Goal: Information Seeking & Learning: Learn about a topic

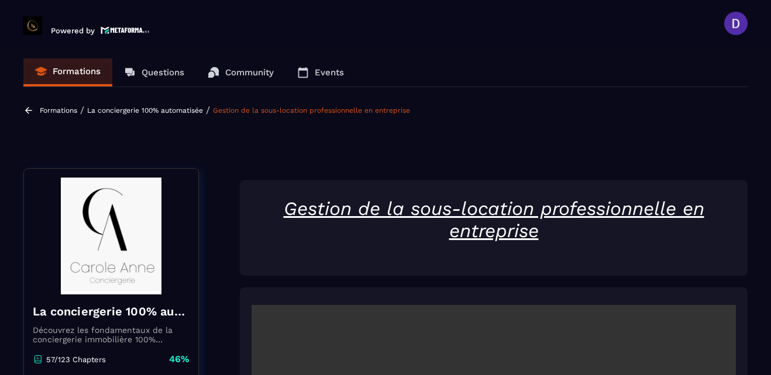
scroll to position [262, 0]
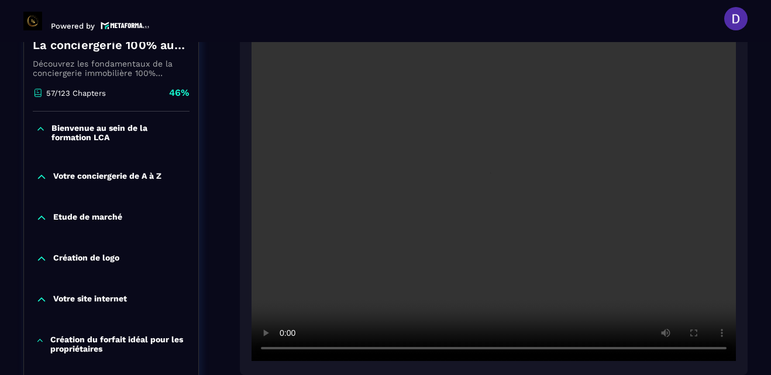
click at [407, 319] on video at bounding box center [493, 200] width 484 height 323
click at [755, 333] on section "Formations Questions Community Events Formations / La conciergerie 100% automat…" at bounding box center [385, 208] width 771 height 333
click at [754, 331] on section "Formations Questions Community Events Formations / La conciergerie 100% automat…" at bounding box center [385, 208] width 771 height 333
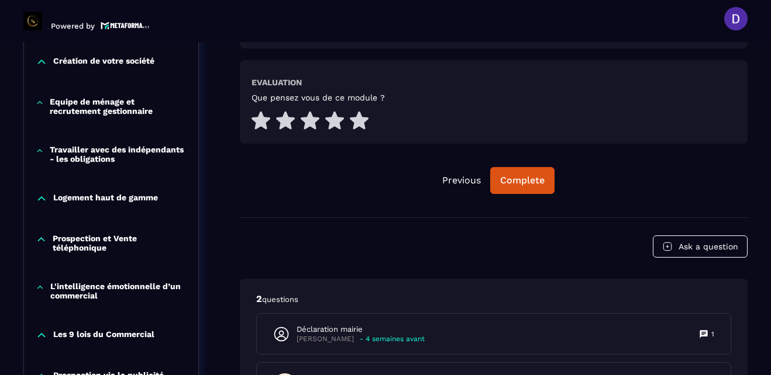
scroll to position [589, 0]
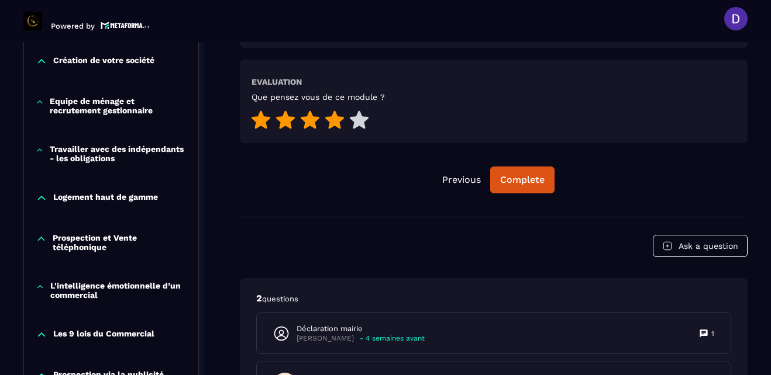
click at [339, 120] on icon at bounding box center [334, 120] width 19 height 18
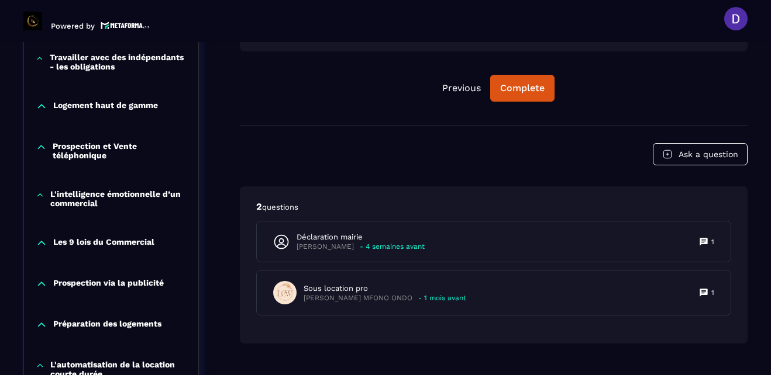
scroll to position [683, 0]
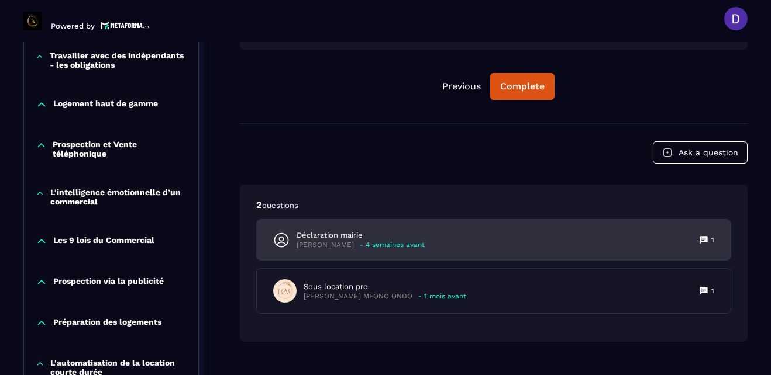
click at [343, 241] on p "[PERSON_NAME]" at bounding box center [324, 245] width 57 height 9
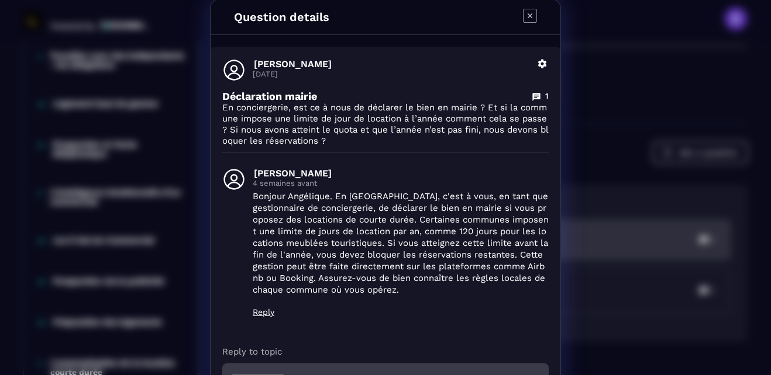
scroll to position [0, 0]
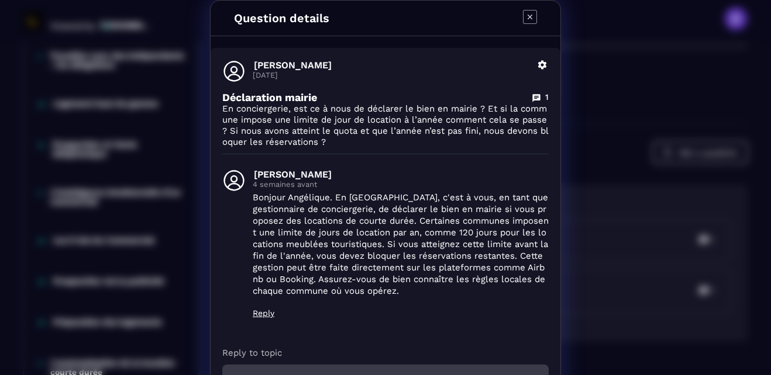
click at [523, 13] on icon "Modal window" at bounding box center [530, 17] width 14 height 14
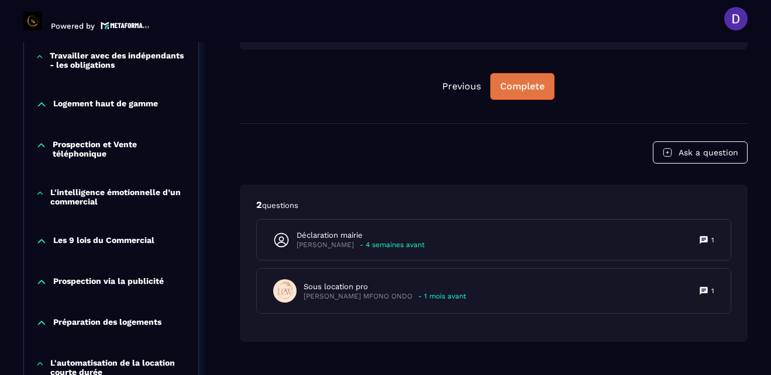
click at [538, 85] on div "Complete" at bounding box center [522, 87] width 44 height 12
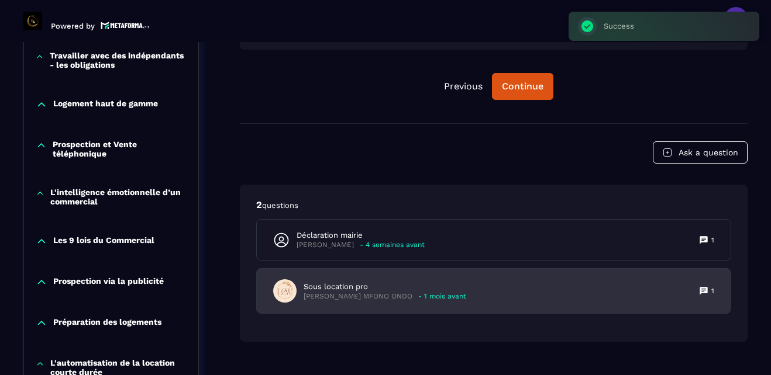
click at [448, 296] on p "- 1 mois avant" at bounding box center [442, 296] width 48 height 9
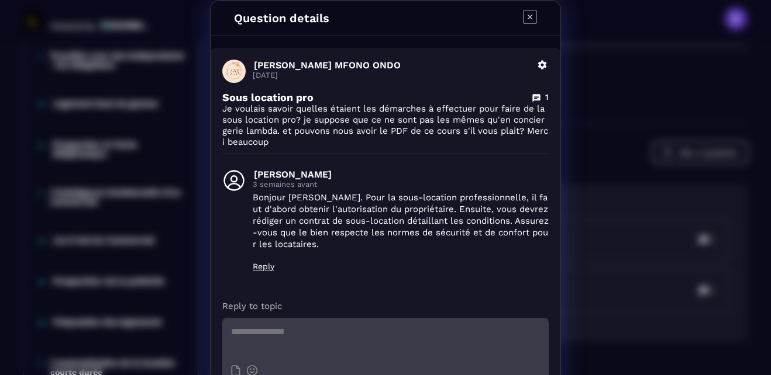
click at [527, 17] on icon "Modal window" at bounding box center [529, 17] width 5 height 5
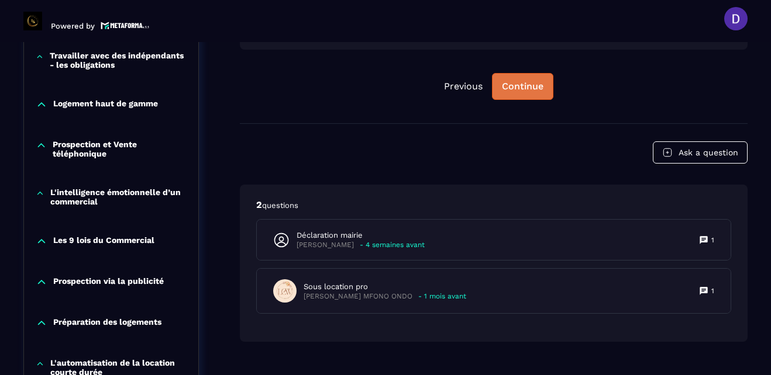
click at [523, 87] on div "Continue" at bounding box center [523, 87] width 42 height 12
click at [505, 85] on div "Continue" at bounding box center [523, 87] width 42 height 12
click at [686, 42] on header "Powered by [PERSON_NAME] [PERSON_NAME][EMAIL_ADDRESS][PERSON_NAME][DOMAIN_NAME]…" at bounding box center [385, 18] width 771 height 47
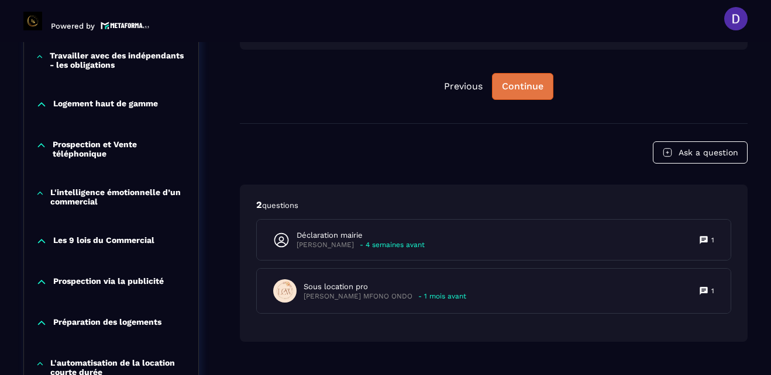
click at [513, 87] on div "Continue" at bounding box center [523, 87] width 42 height 12
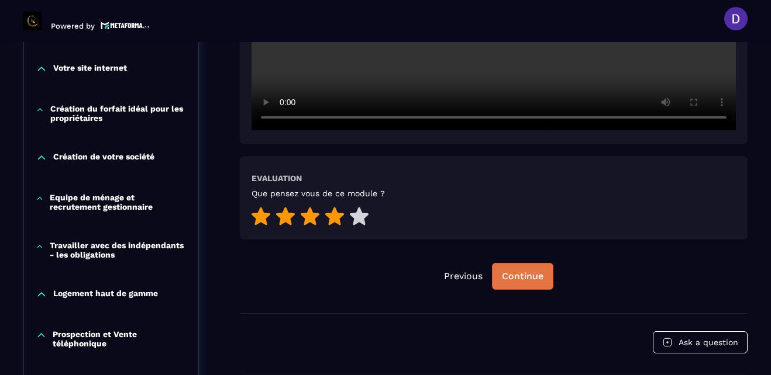
scroll to position [472, 0]
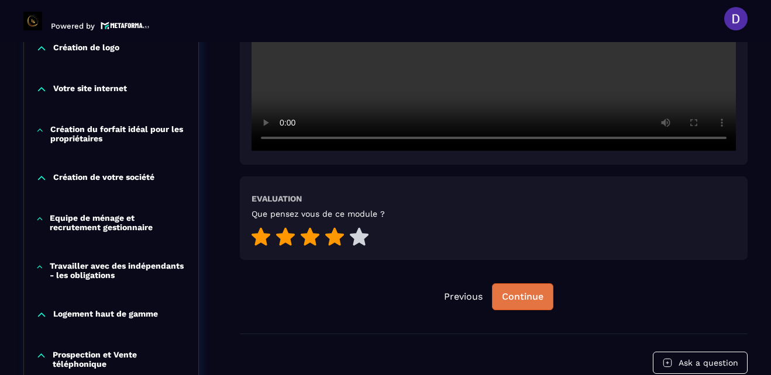
click at [503, 292] on div "Continue" at bounding box center [523, 297] width 42 height 12
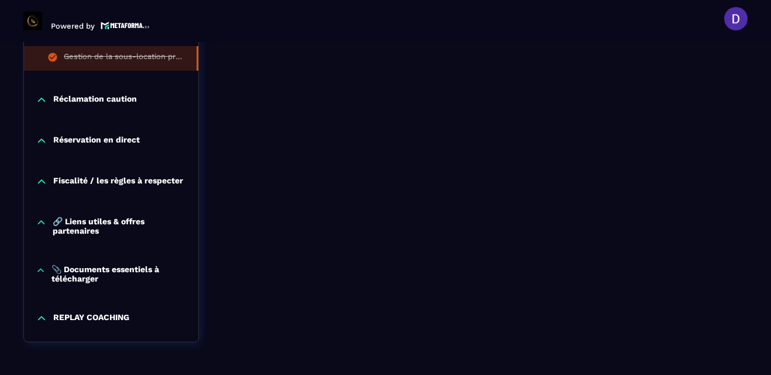
scroll to position [1291, 0]
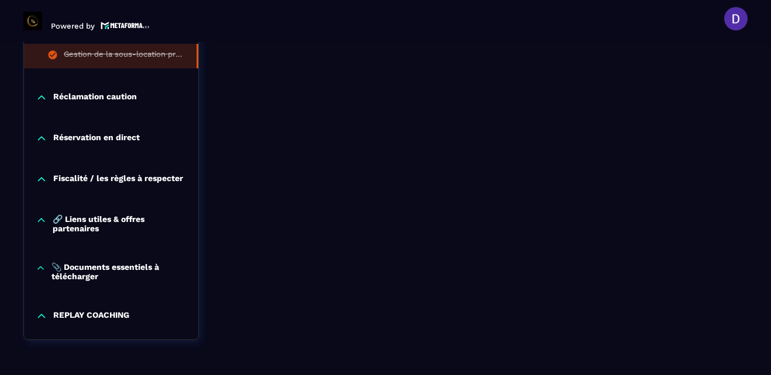
click at [84, 94] on p "Réclamation caution" at bounding box center [95, 98] width 84 height 12
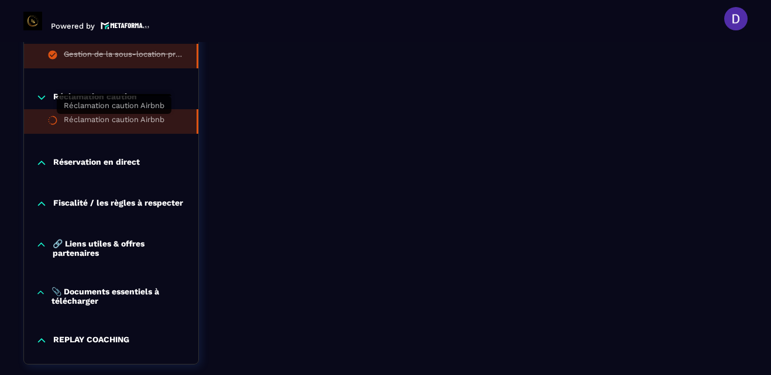
click at [100, 117] on div "Réclamation caution Airbnb" at bounding box center [114, 121] width 101 height 13
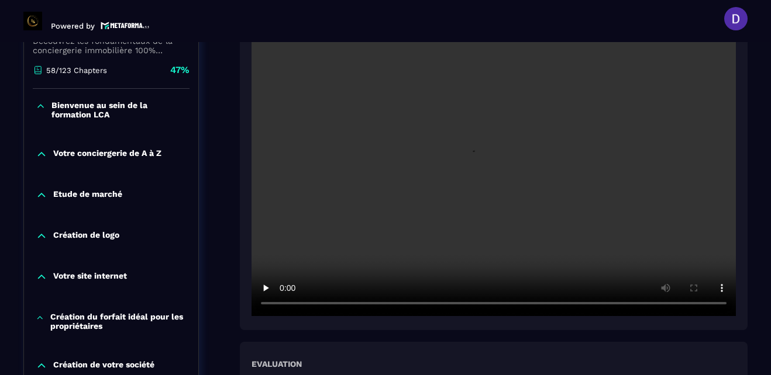
scroll to position [285, 0]
click at [394, 166] on video at bounding box center [493, 154] width 484 height 323
click at [742, 232] on div at bounding box center [493, 152] width 507 height 354
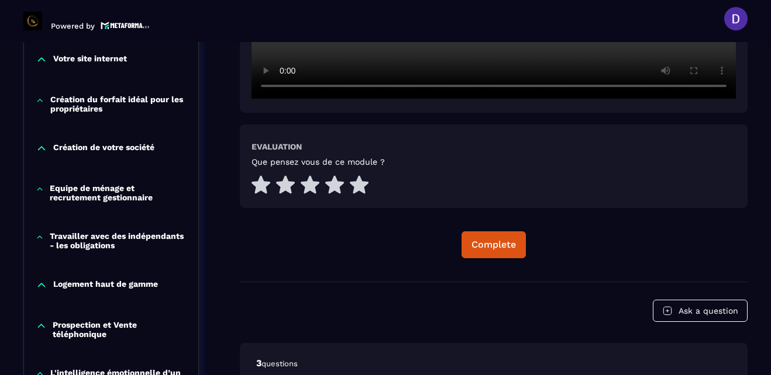
scroll to position [519, 0]
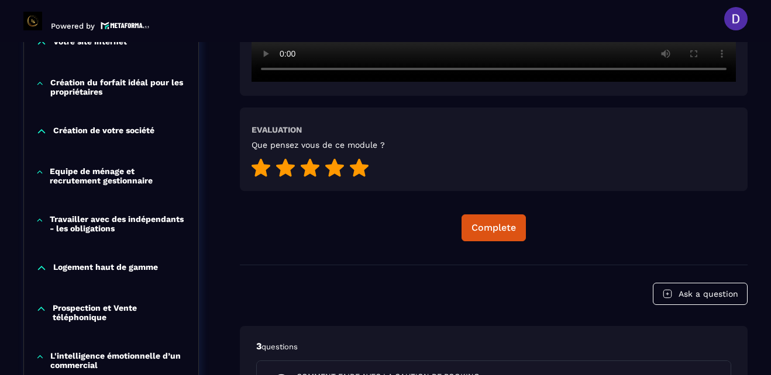
click at [355, 163] on icon at bounding box center [359, 167] width 19 height 19
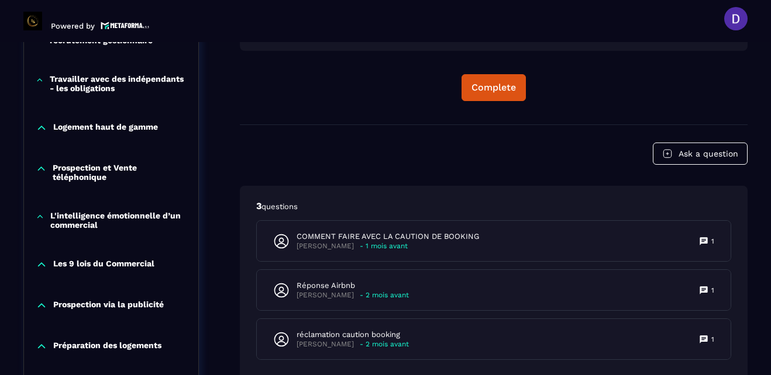
scroll to position [683, 0]
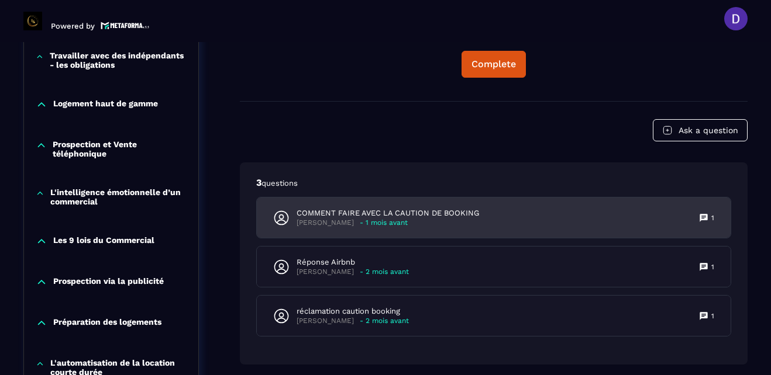
click at [390, 219] on p "- 1 mois avant" at bounding box center [384, 223] width 48 height 9
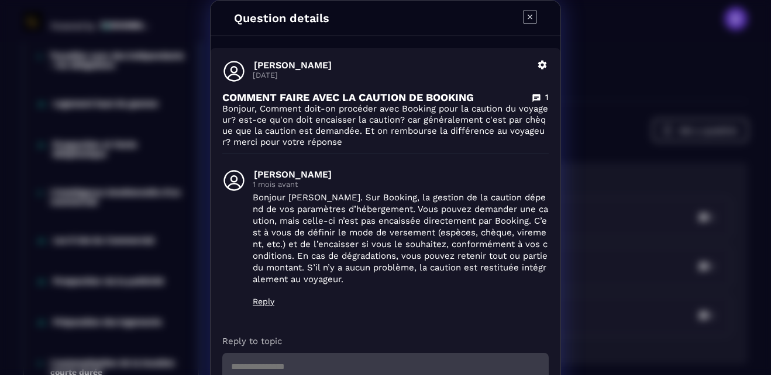
click at [527, 15] on icon "Modal window" at bounding box center [529, 17] width 5 height 5
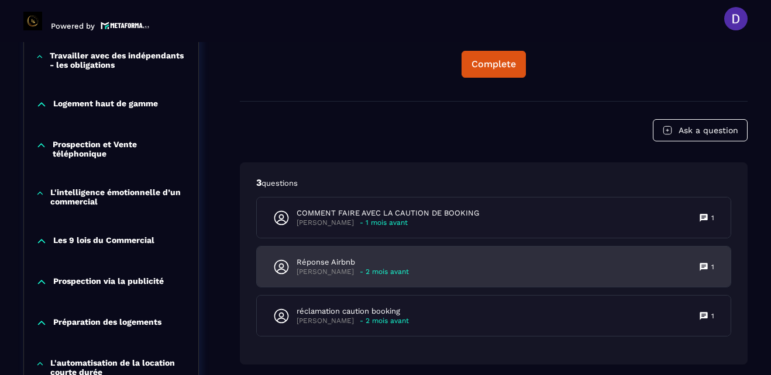
click at [312, 267] on p "Réponse Airbnb" at bounding box center [352, 262] width 112 height 11
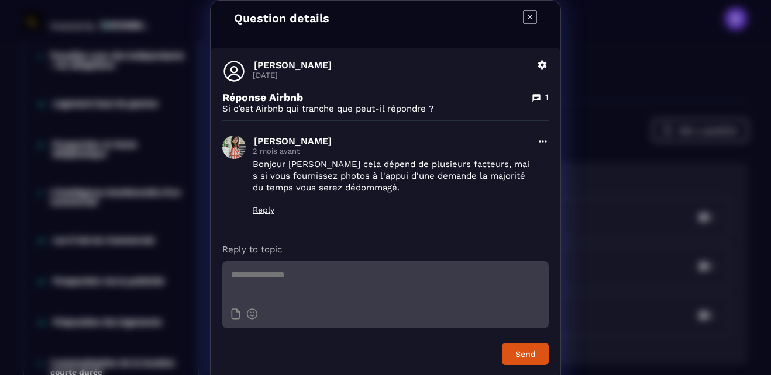
click at [526, 14] on icon "Modal window" at bounding box center [530, 17] width 14 height 14
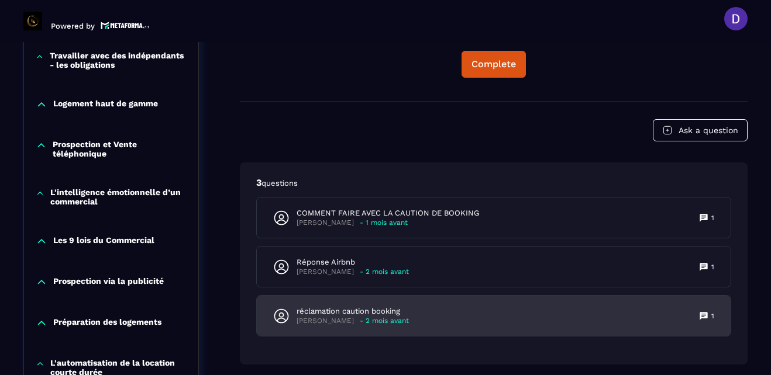
click at [326, 319] on p "[PERSON_NAME]" at bounding box center [324, 321] width 57 height 9
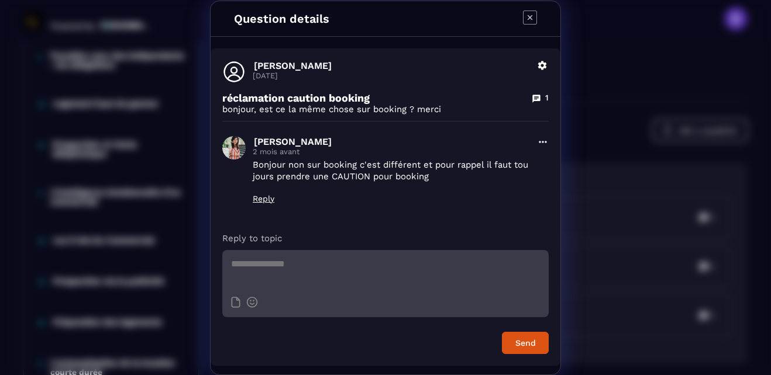
click at [530, 13] on icon "Modal window" at bounding box center [530, 18] width 14 height 14
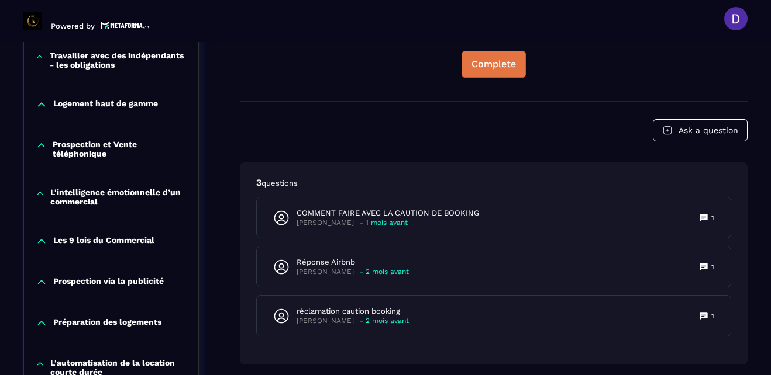
click at [478, 60] on div "Complete" at bounding box center [493, 64] width 44 height 12
click at [500, 63] on div "Continue" at bounding box center [494, 64] width 42 height 12
click at [478, 65] on div "Continue" at bounding box center [494, 64] width 42 height 12
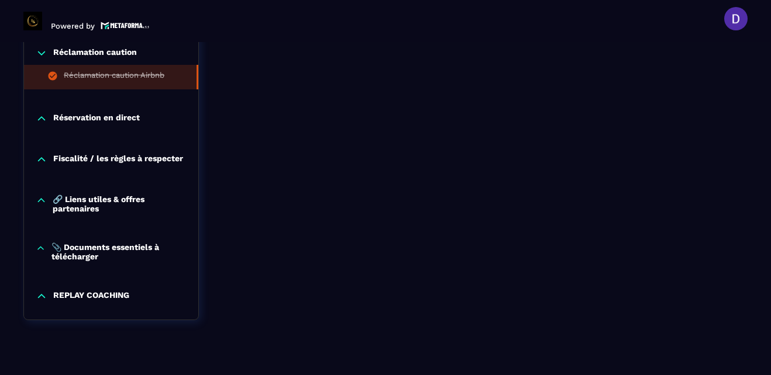
scroll to position [1338, 0]
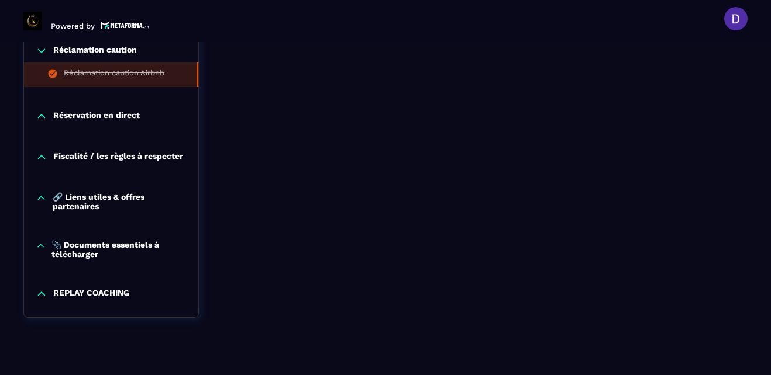
click at [92, 113] on p "Réservation en direct" at bounding box center [96, 116] width 87 height 12
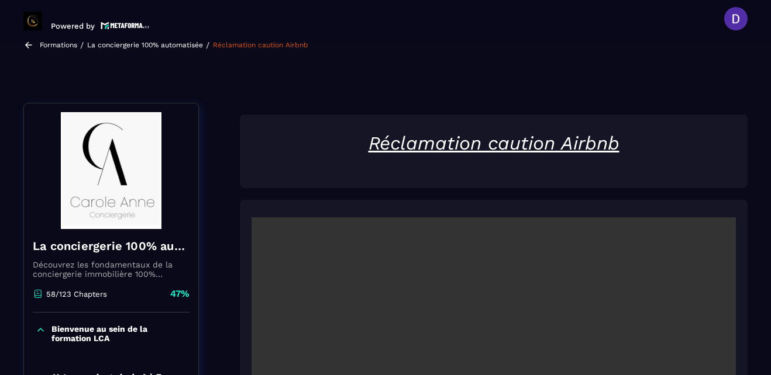
scroll to position [0, 0]
